Goal: Information Seeking & Learning: Learn about a topic

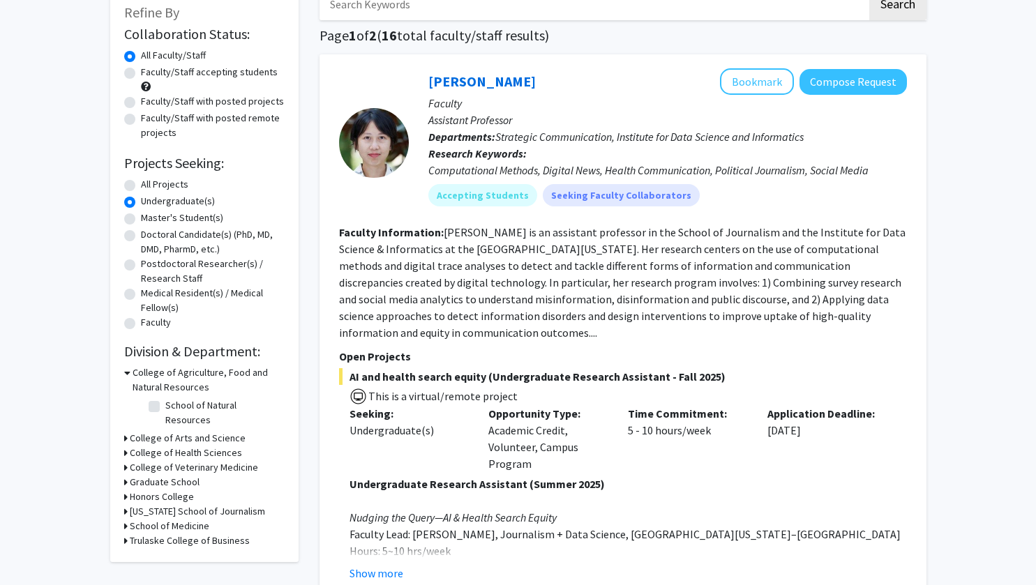
scroll to position [98, 0]
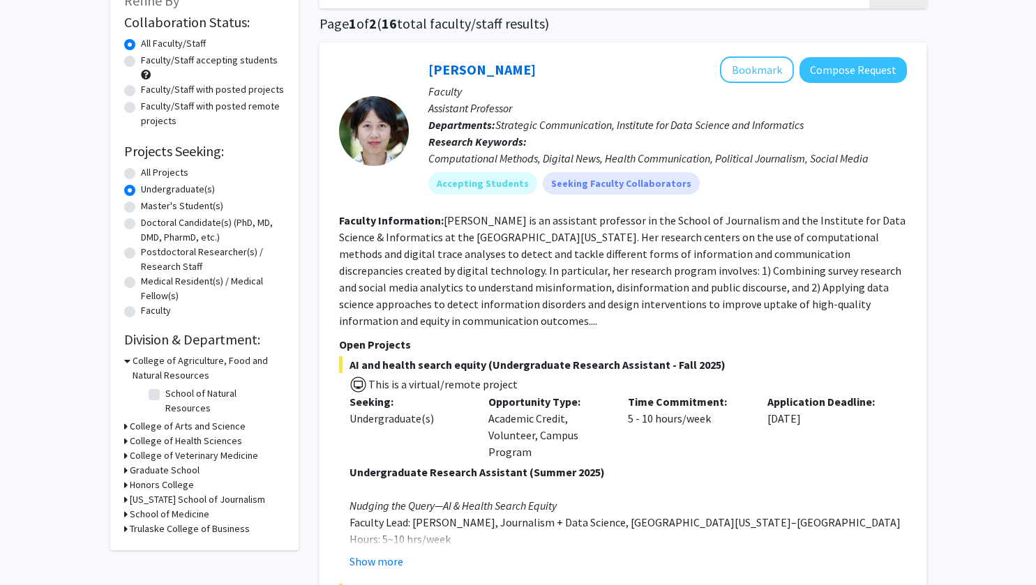
click at [166, 507] on h3 "School of Medicine" at bounding box center [170, 514] width 80 height 15
click at [160, 525] on fg-checkbox "(Select All) (Select All)" at bounding box center [215, 533] width 133 height 17
click at [165, 525] on label "(Select All)" at bounding box center [187, 532] width 45 height 15
click at [165, 525] on input "(Select All)" at bounding box center [169, 529] width 9 height 9
checkbox input "true"
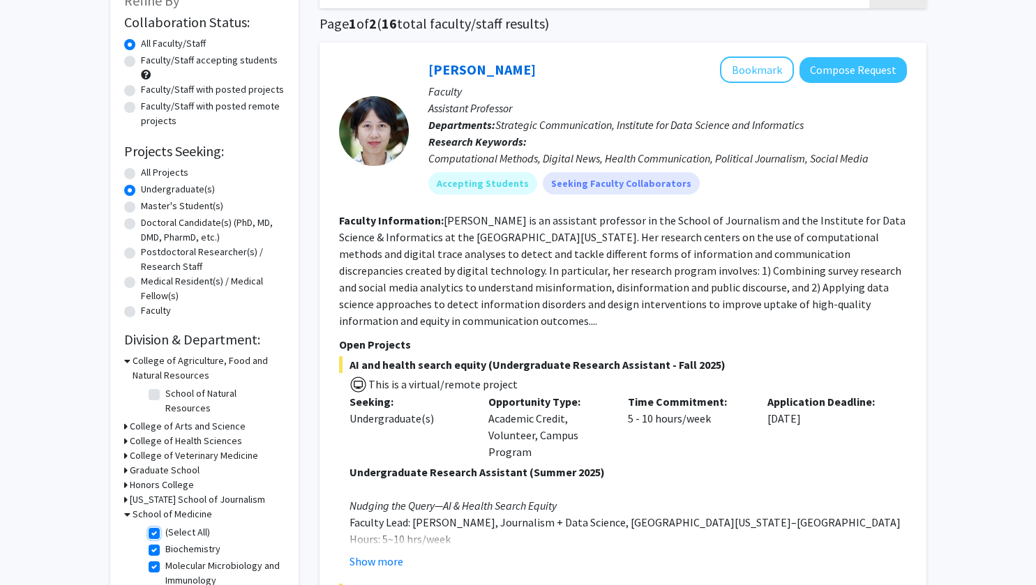
checkbox input "true"
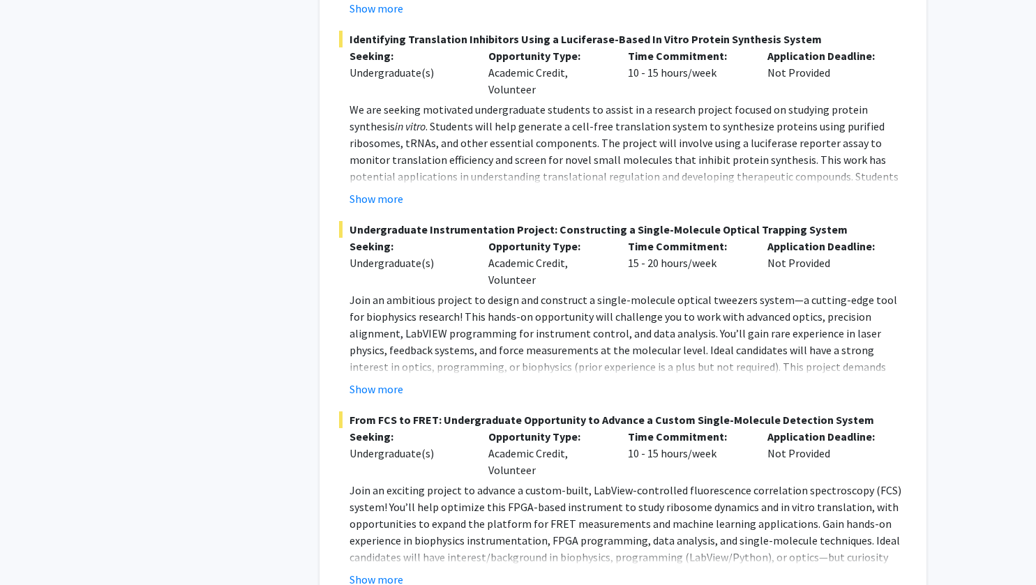
scroll to position [1962, 0]
